Goal: Book appointment/travel/reservation

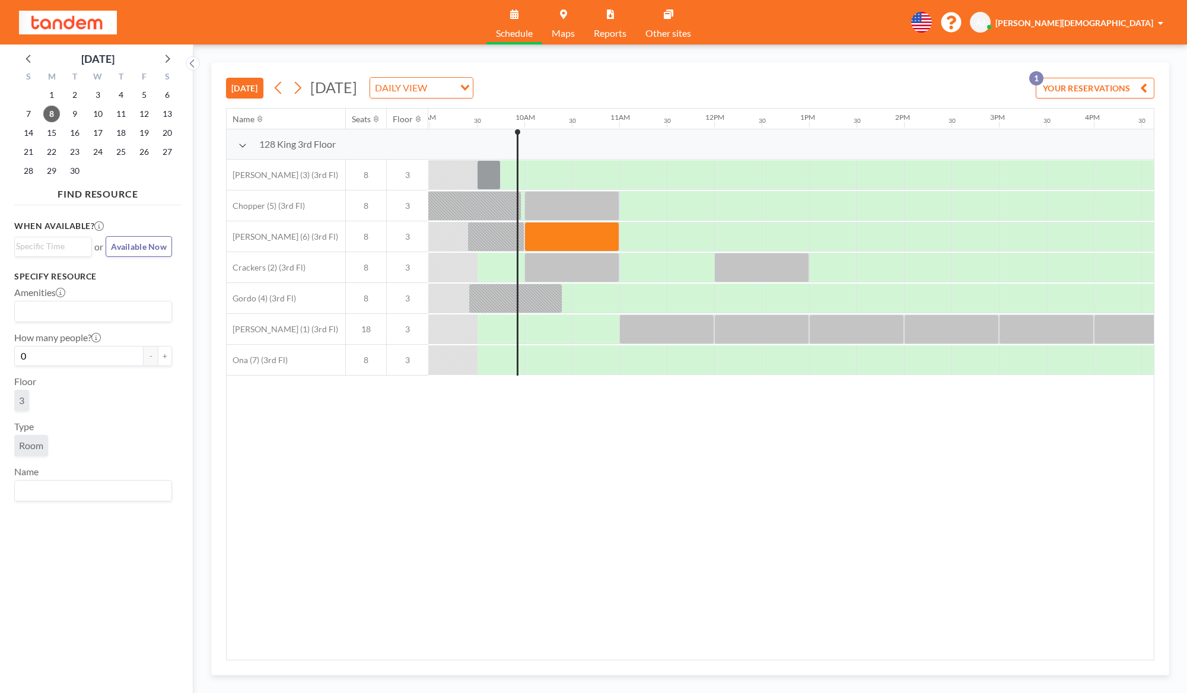
scroll to position [0, 854]
drag, startPoint x: 557, startPoint y: 240, endPoint x: 654, endPoint y: 238, distance: 96.7
click at [631, 238] on div at bounding box center [712, 236] width 2277 height 31
drag, startPoint x: 630, startPoint y: 238, endPoint x: 681, endPoint y: 239, distance: 51.0
click at [681, 239] on div at bounding box center [665, 237] width 95 height 30
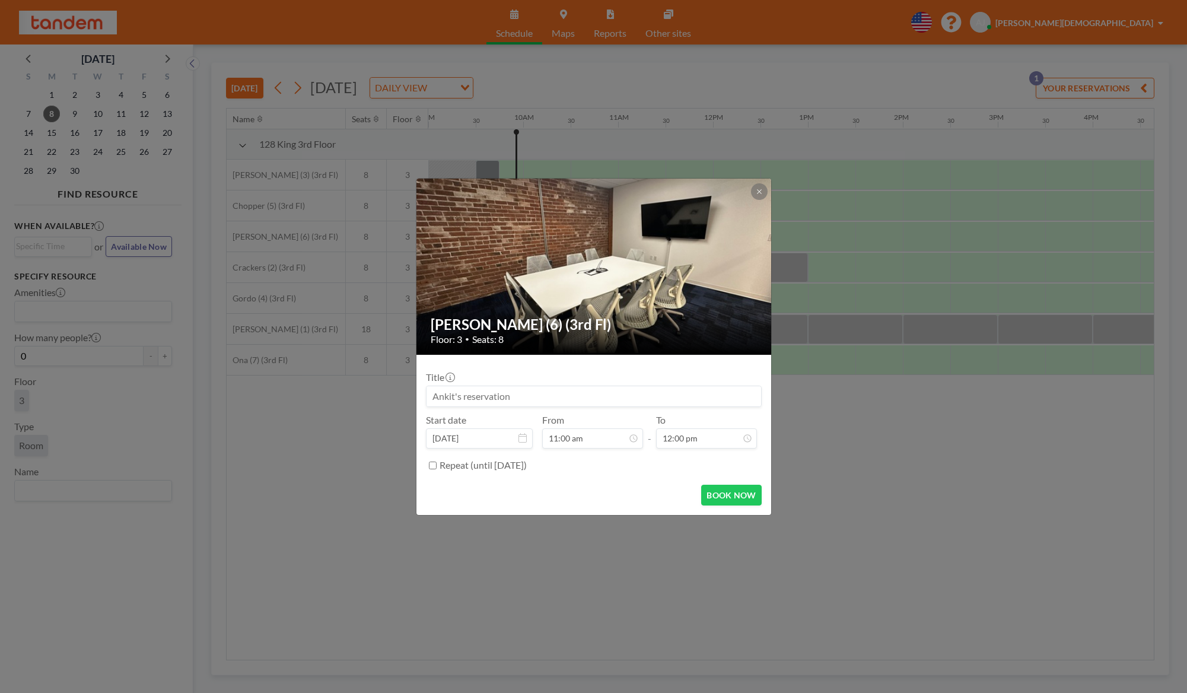
click at [598, 397] on input at bounding box center [593, 396] width 334 height 20
type input "Aviator product standup"
click at [751, 495] on button "BOOK NOW" at bounding box center [731, 495] width 60 height 21
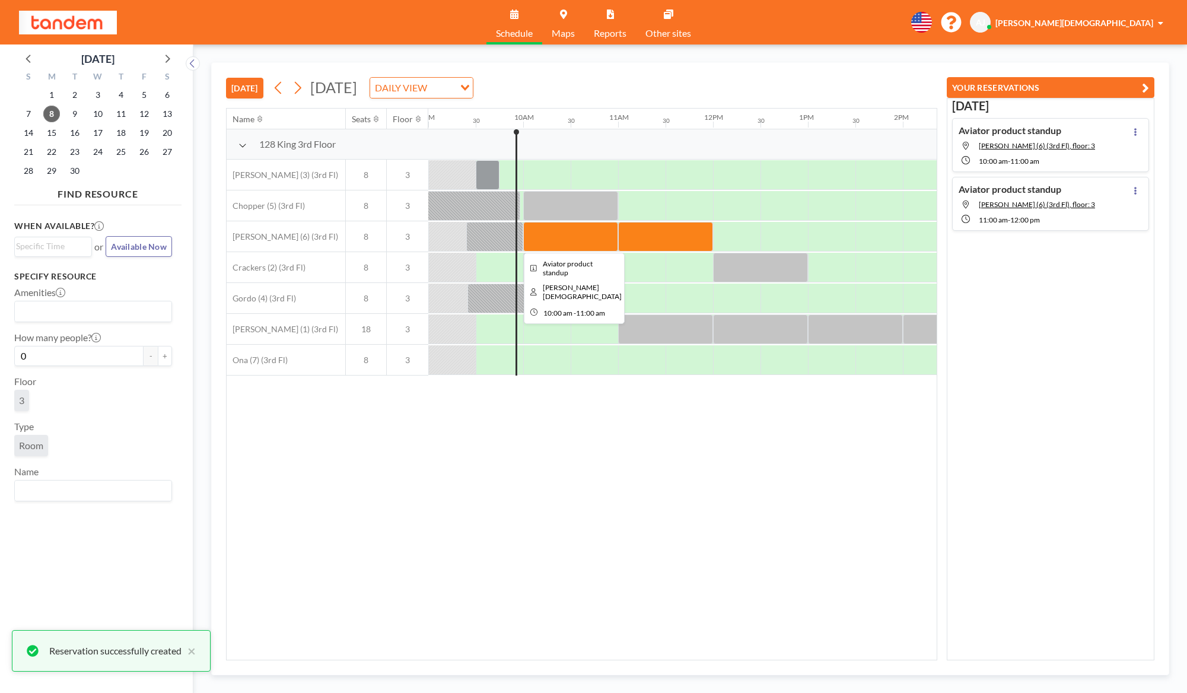
click at [579, 239] on div at bounding box center [570, 237] width 95 height 30
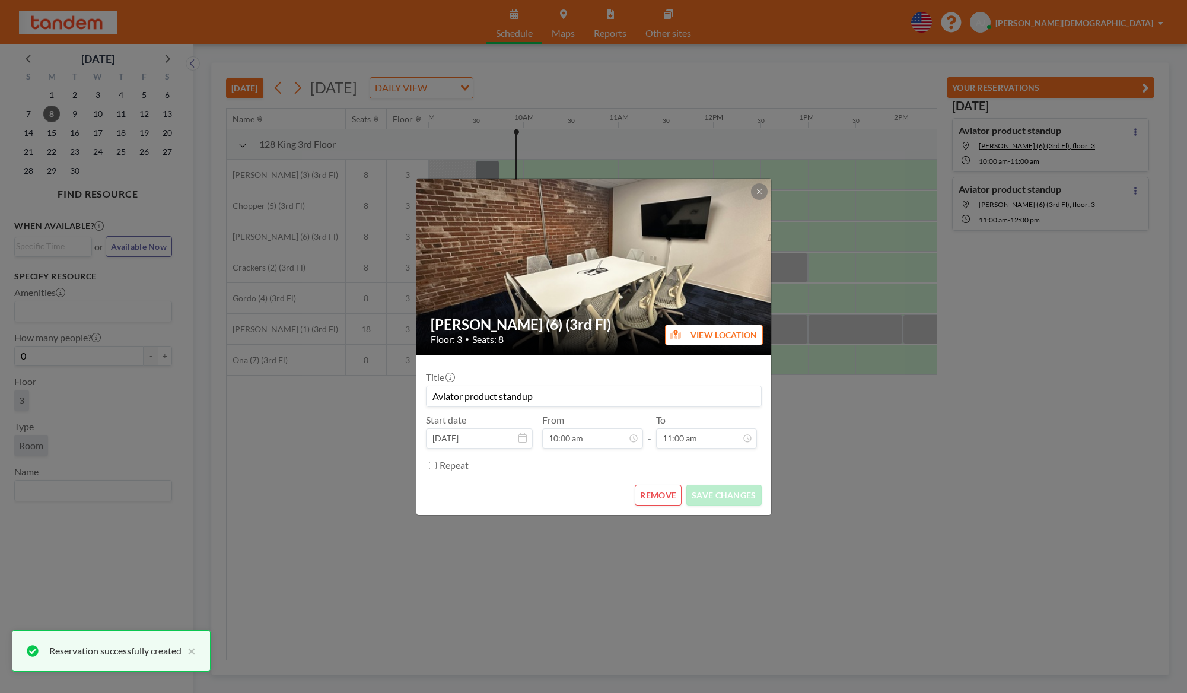
click at [668, 491] on button "REMOVE" at bounding box center [658, 495] width 47 height 21
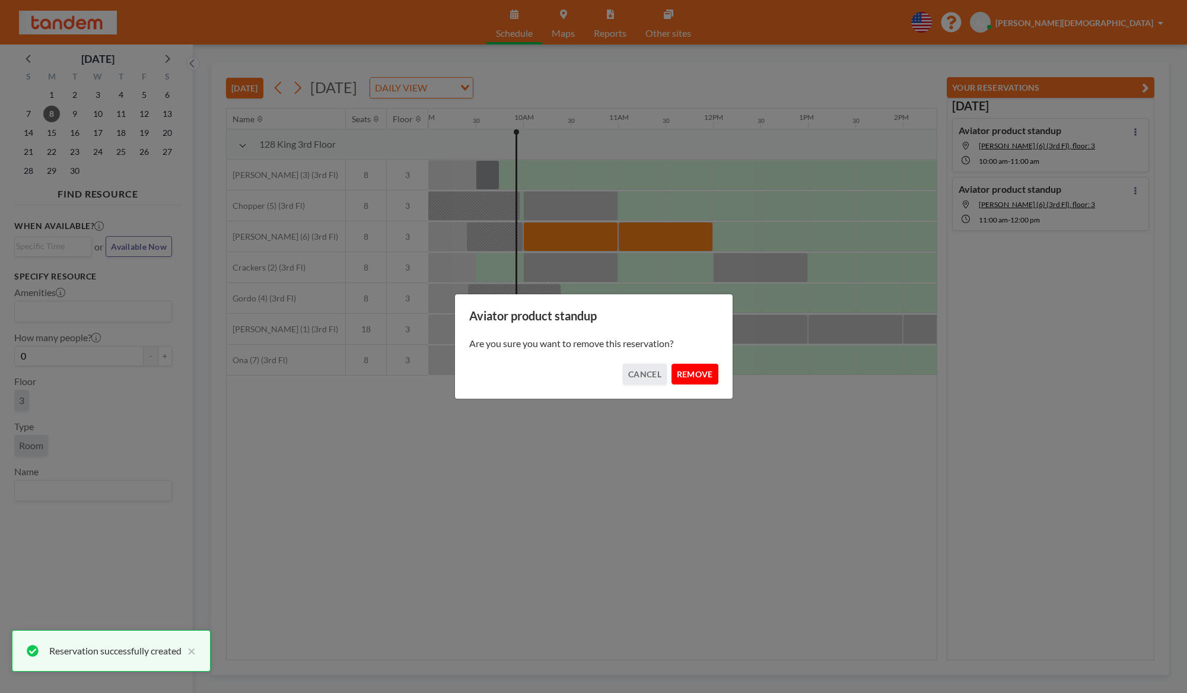
click at [704, 372] on button "REMOVE" at bounding box center [694, 374] width 47 height 21
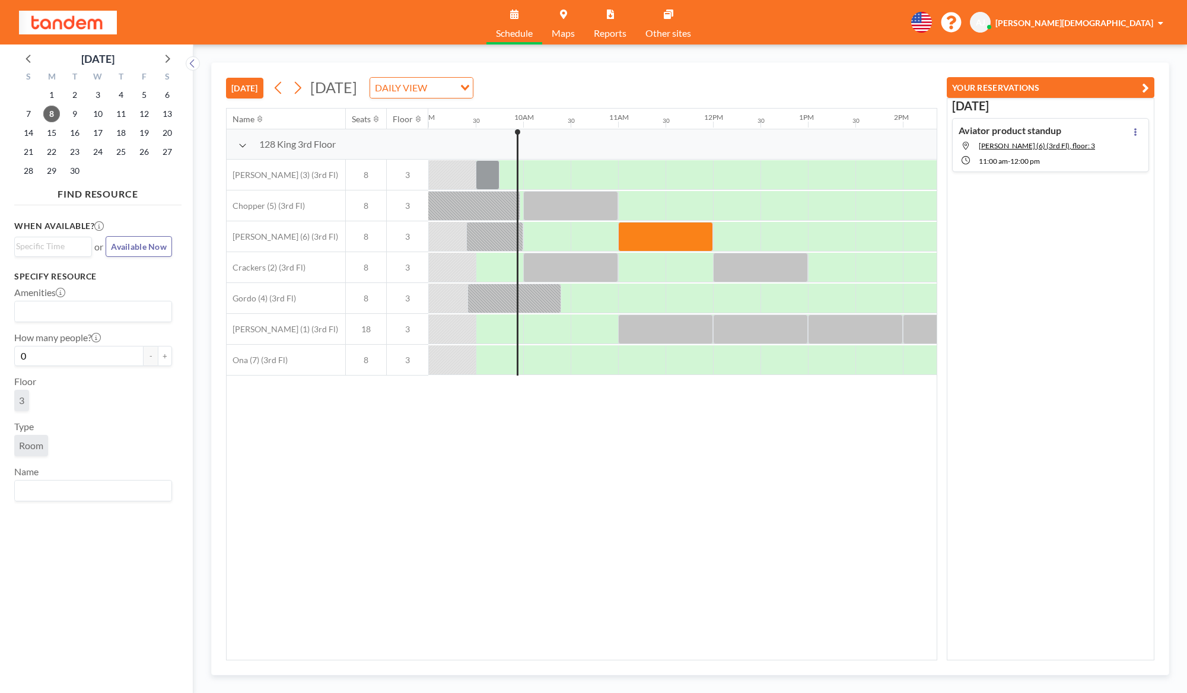
click at [603, 562] on div "Name Seats Floor 12AM 30 1AM 30 2AM 30 3AM 30 4AM 30 5AM 30 6AM 30 7AM 30 8AM 3…" at bounding box center [582, 384] width 710 height 551
